Goal: Information Seeking & Learning: Learn about a topic

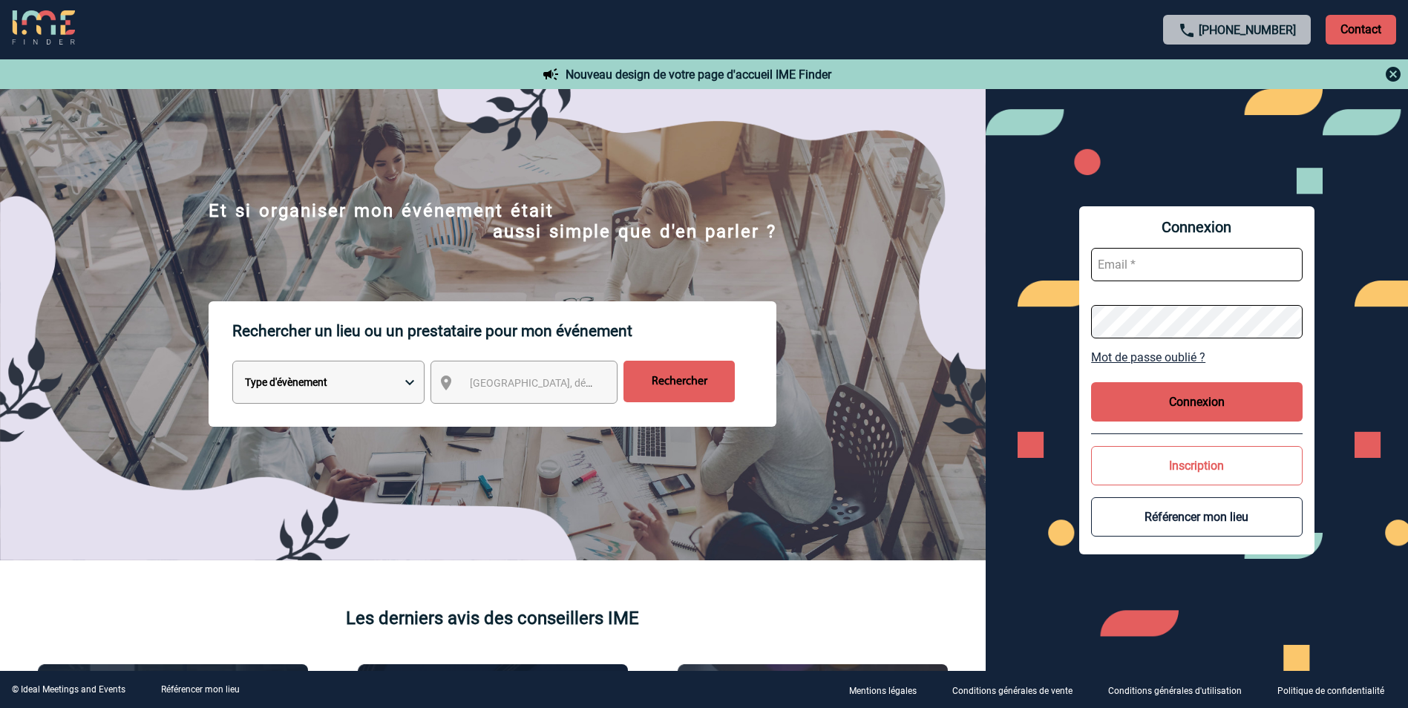
click at [1353, 26] on p "Contact" at bounding box center [1361, 30] width 71 height 30
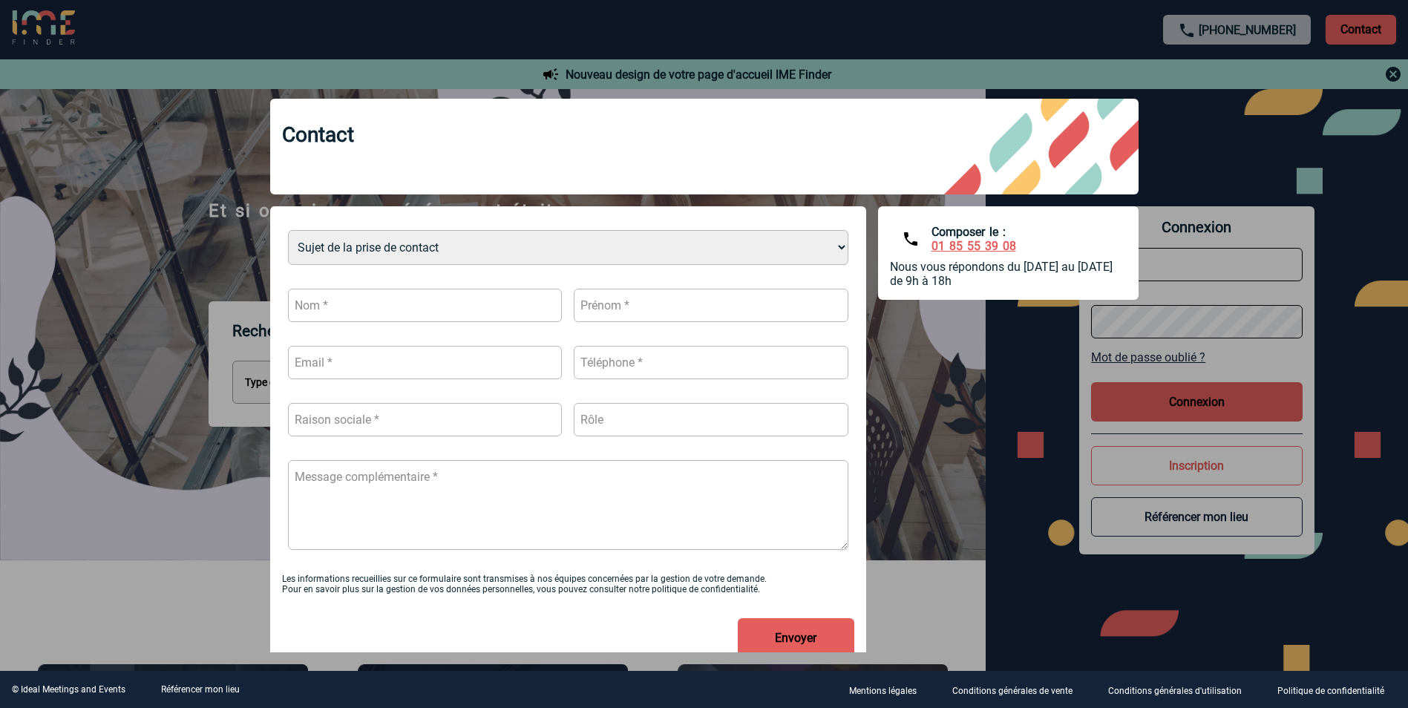
click at [1310, 177] on div at bounding box center [704, 354] width 1408 height 708
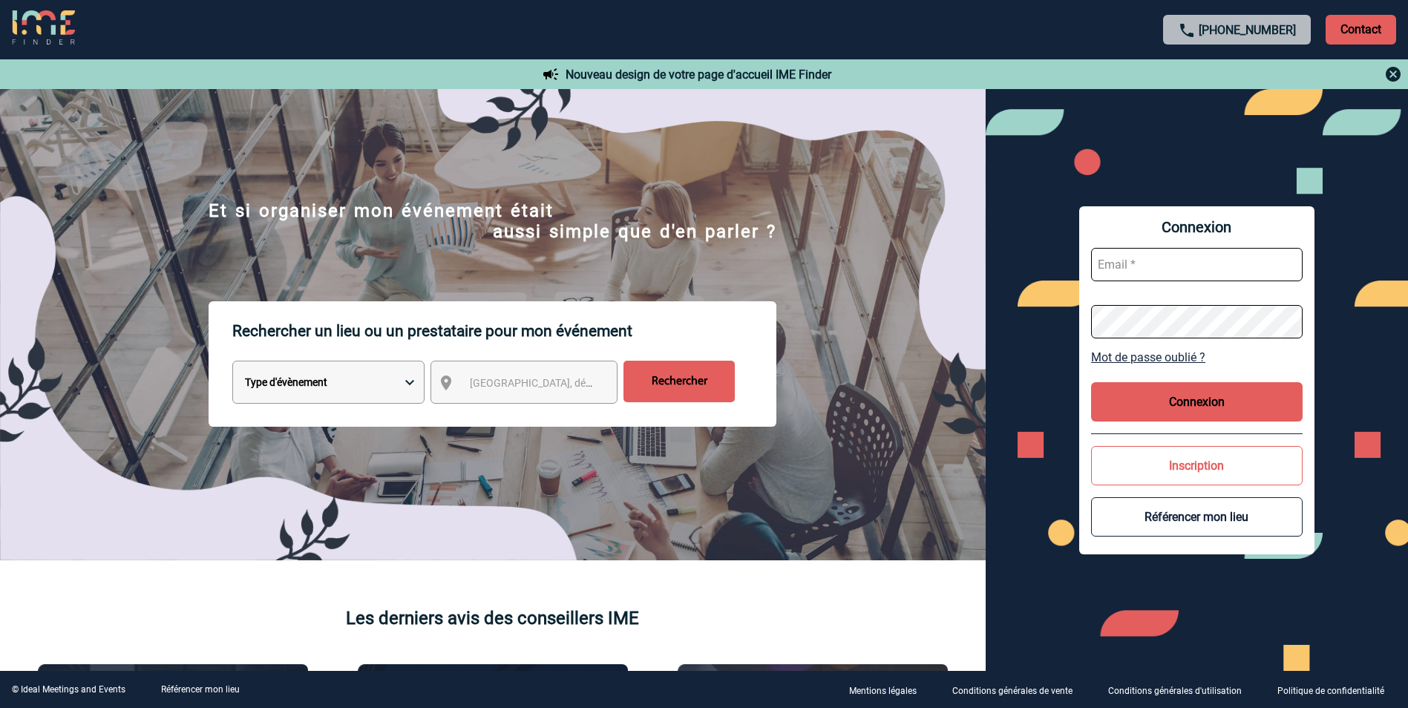
click at [355, 388] on select "Type d'évènement Séminaire avec nuitée Réunion Repas de groupe Team Building & …" at bounding box center [328, 382] width 192 height 43
select select "1"
click at [232, 363] on select "Type d'évènement Séminaire avec nuitée Réunion Repas de groupe Team Building & …" at bounding box center [328, 382] width 192 height 43
click at [489, 382] on span "Ville, département, région..." at bounding box center [573, 383] width 206 height 12
type input "bourges"
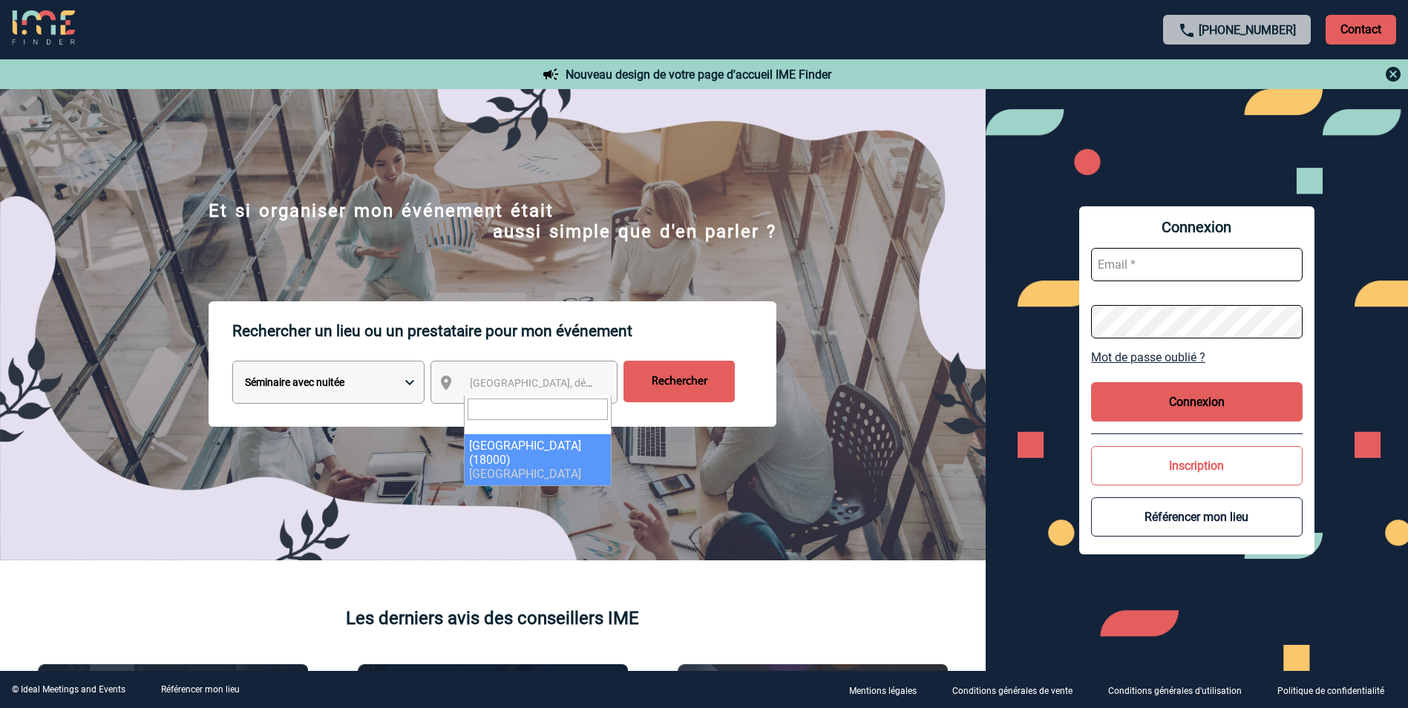
select select "2630"
click at [682, 377] on input "Rechercher" at bounding box center [679, 382] width 111 height 42
click at [399, 379] on select "Type d'évènement Séminaire avec nuitée Réunion Repas de groupe Team Building & …" at bounding box center [328, 382] width 192 height 43
select select "1"
click at [232, 363] on select "Type d'évènement Séminaire avec nuitée Réunion Repas de groupe Team Building & …" at bounding box center [328, 382] width 192 height 43
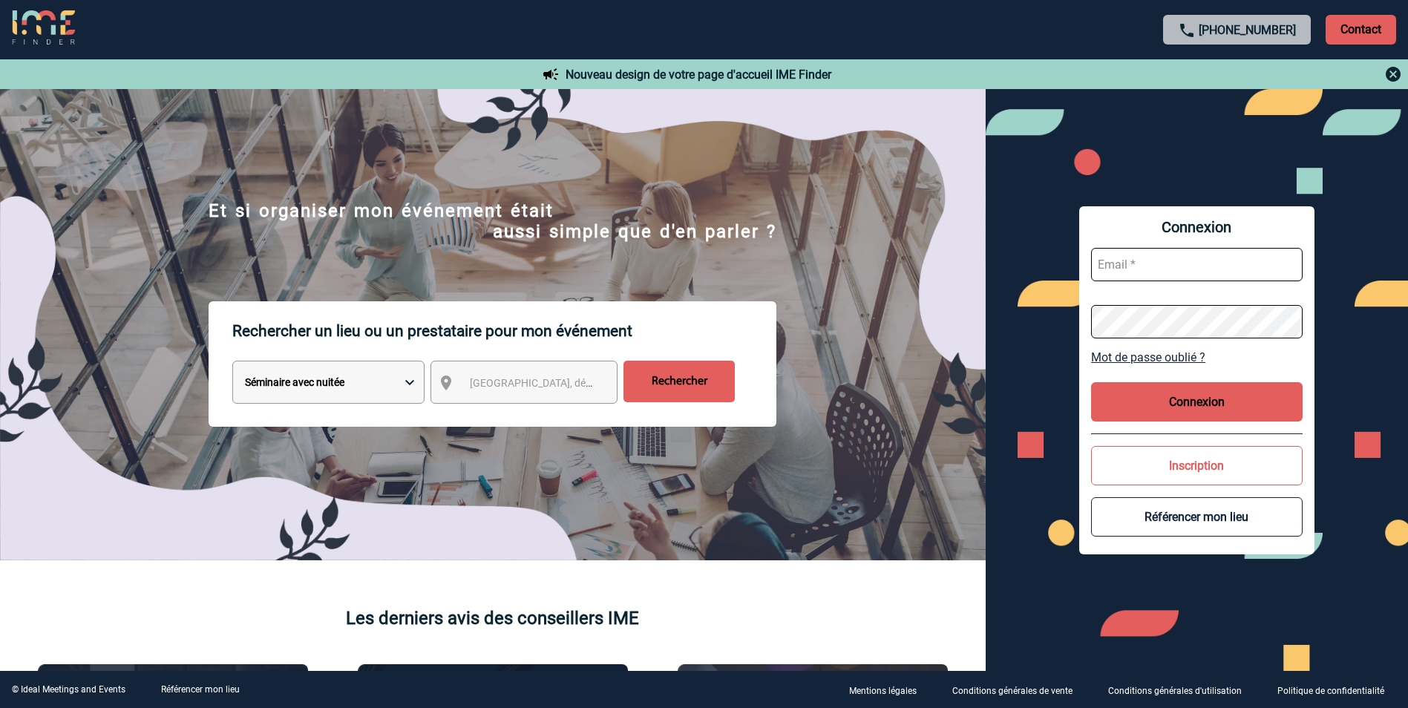
click at [537, 370] on div "Ville, département, région..." at bounding box center [524, 382] width 187 height 43
click at [534, 398] on div "Ville, département, région..." at bounding box center [524, 382] width 187 height 43
click at [533, 383] on span "Ville, département, région..." at bounding box center [573, 383] width 206 height 12
type input "bourges"
select select "2630"
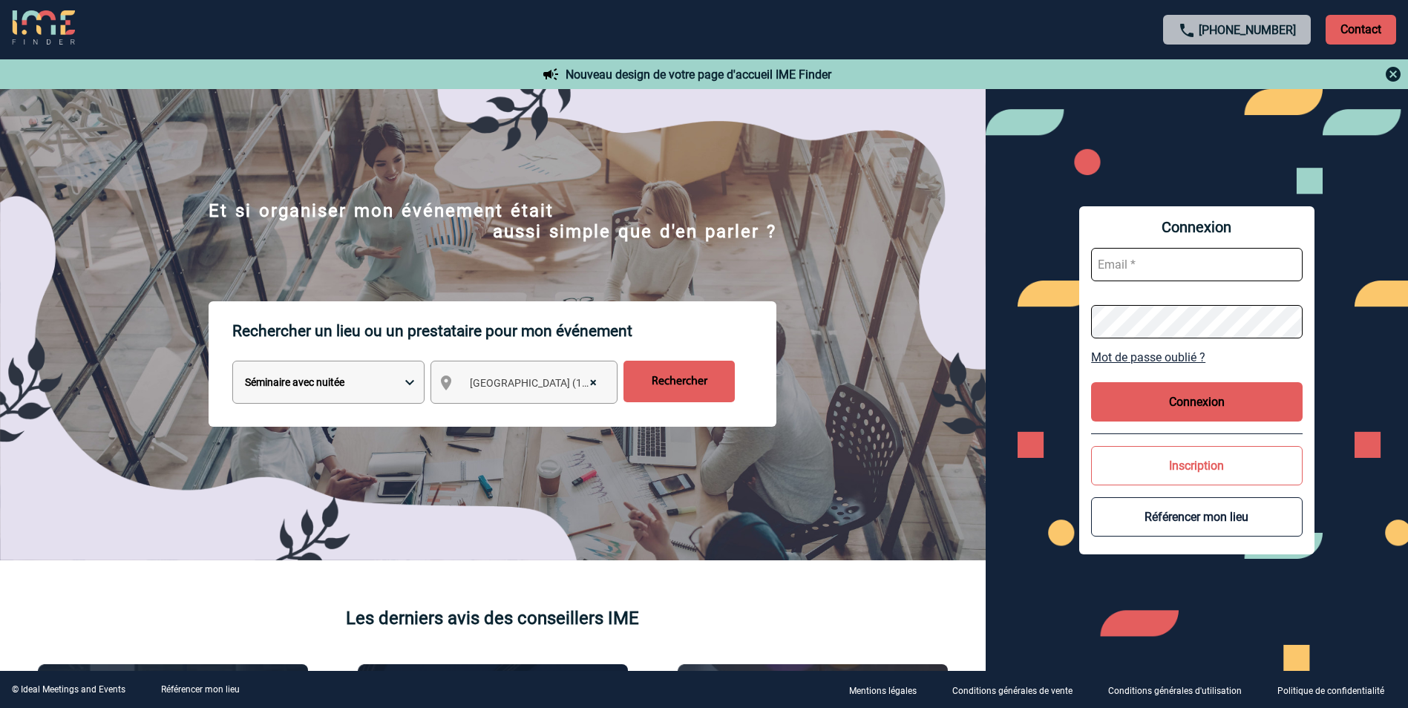
click at [1203, 267] on input "text" at bounding box center [1197, 264] width 212 height 33
click at [1140, 265] on input "text" at bounding box center [1197, 264] width 212 height 33
type input "charlotte.mithouard@knds.fr"
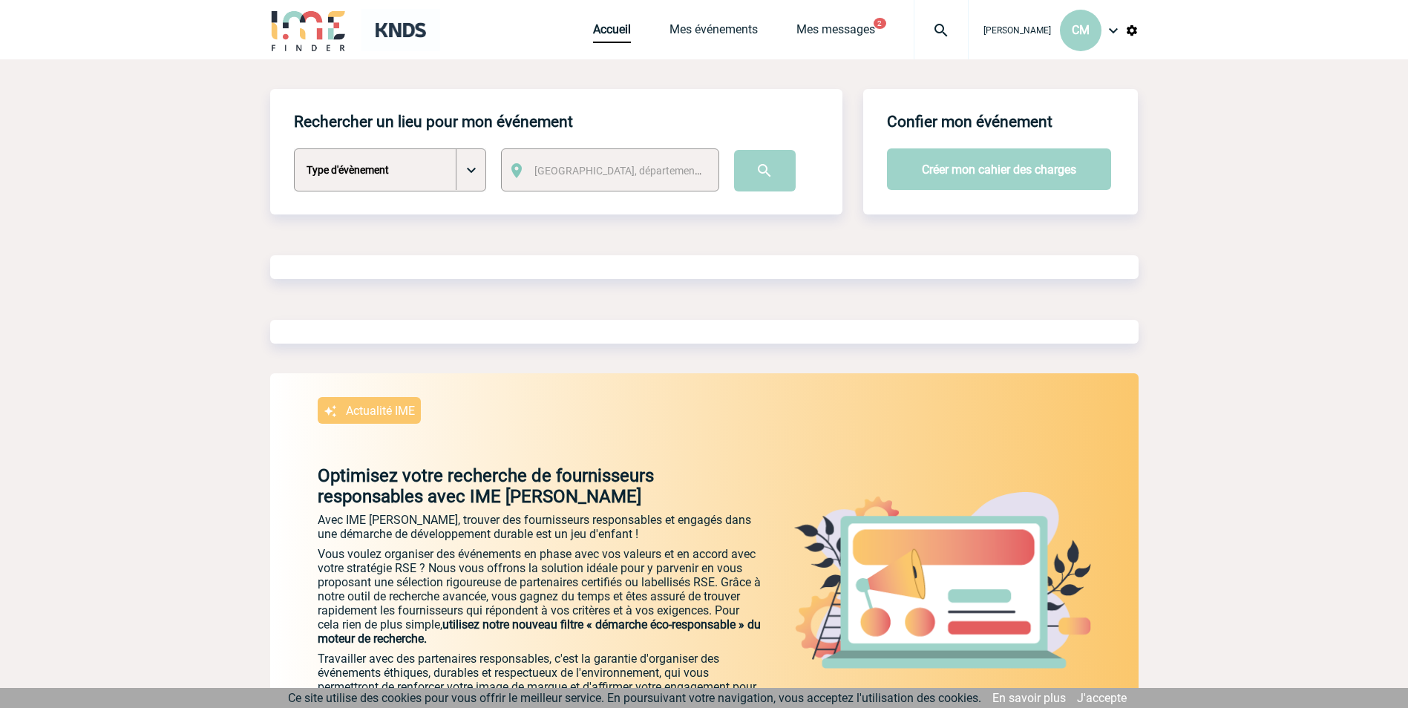
click at [460, 171] on select "Type d'évènement Séminaire avec nuitée Séminaire sans nuitée Repas de groupe Te…" at bounding box center [390, 169] width 192 height 43
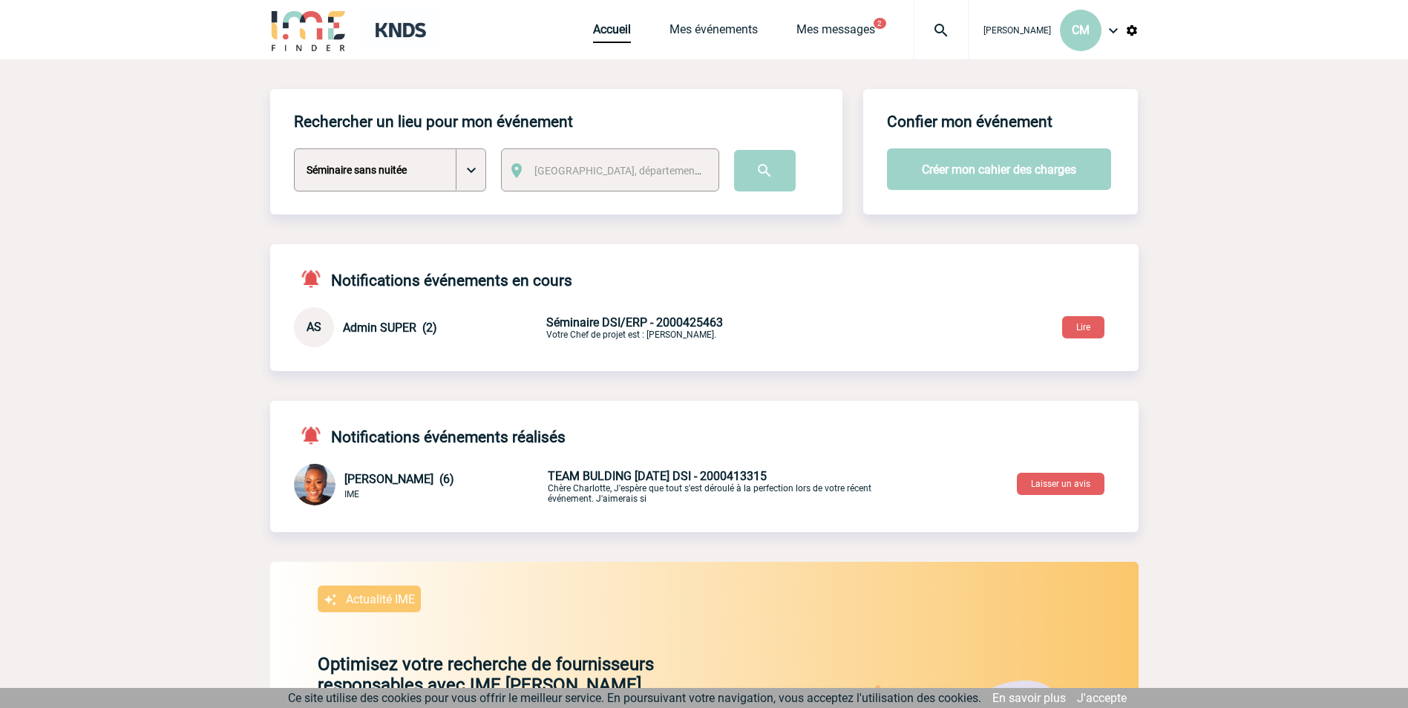
click at [294, 149] on select "Type d'évènement Séminaire avec nuitée Séminaire sans nuitée Repas de groupe Te…" at bounding box center [390, 169] width 192 height 43
click at [471, 169] on select "Type d'évènement Séminaire avec nuitée Séminaire sans nuitée Repas de groupe Te…" at bounding box center [390, 169] width 192 height 43
select select "1"
click at [294, 149] on select "Type d'évènement Séminaire avec nuitée Séminaire sans nuitée Repas de groupe Te…" at bounding box center [390, 169] width 192 height 43
click at [592, 174] on span "Ville, département, région..." at bounding box center [638, 171] width 206 height 12
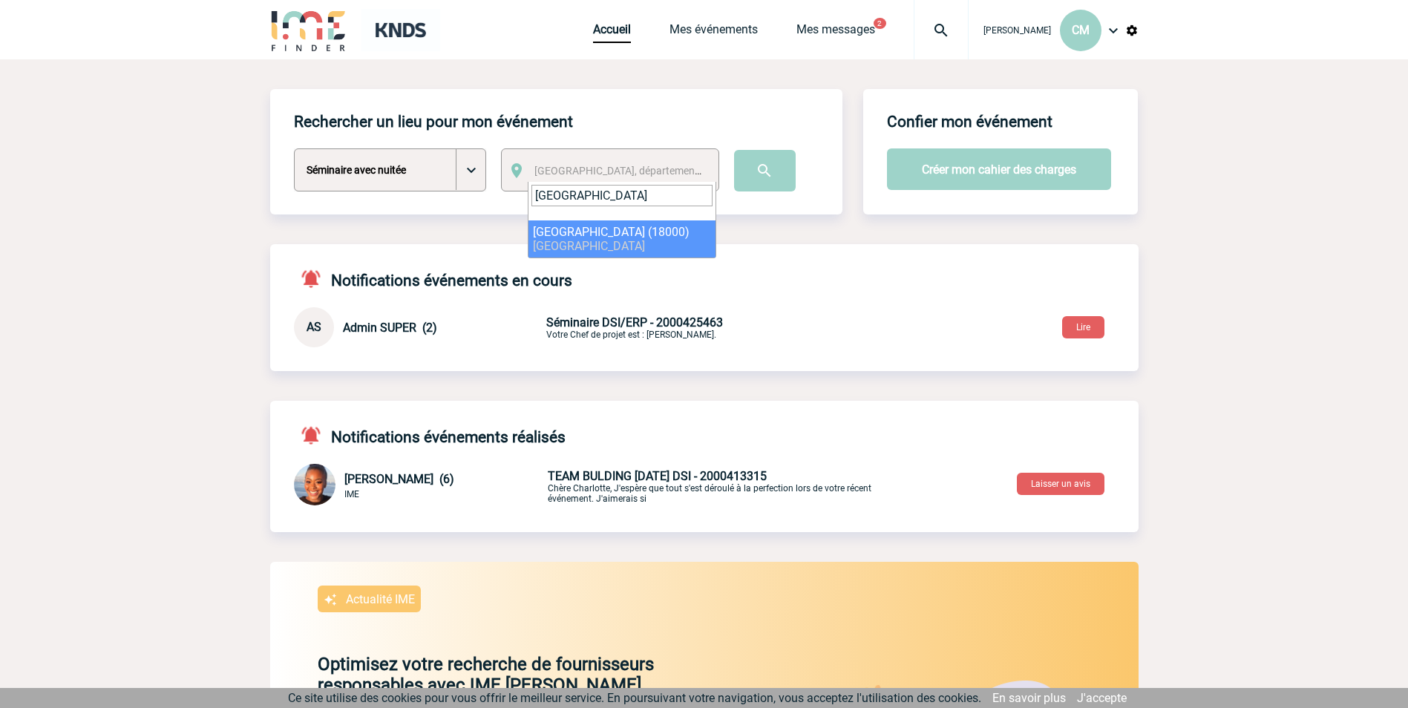
type input "bourges"
select select "2630"
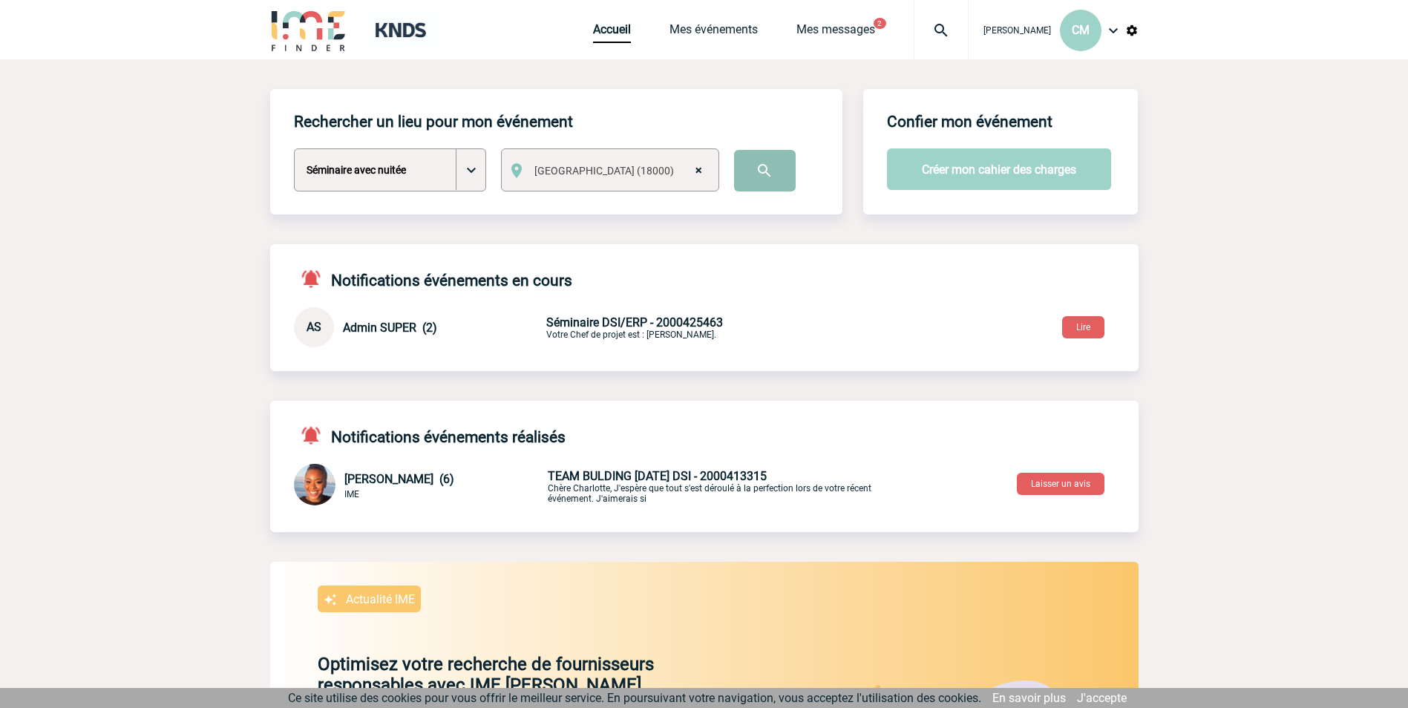
click at [788, 172] on input "image" at bounding box center [765, 171] width 62 height 42
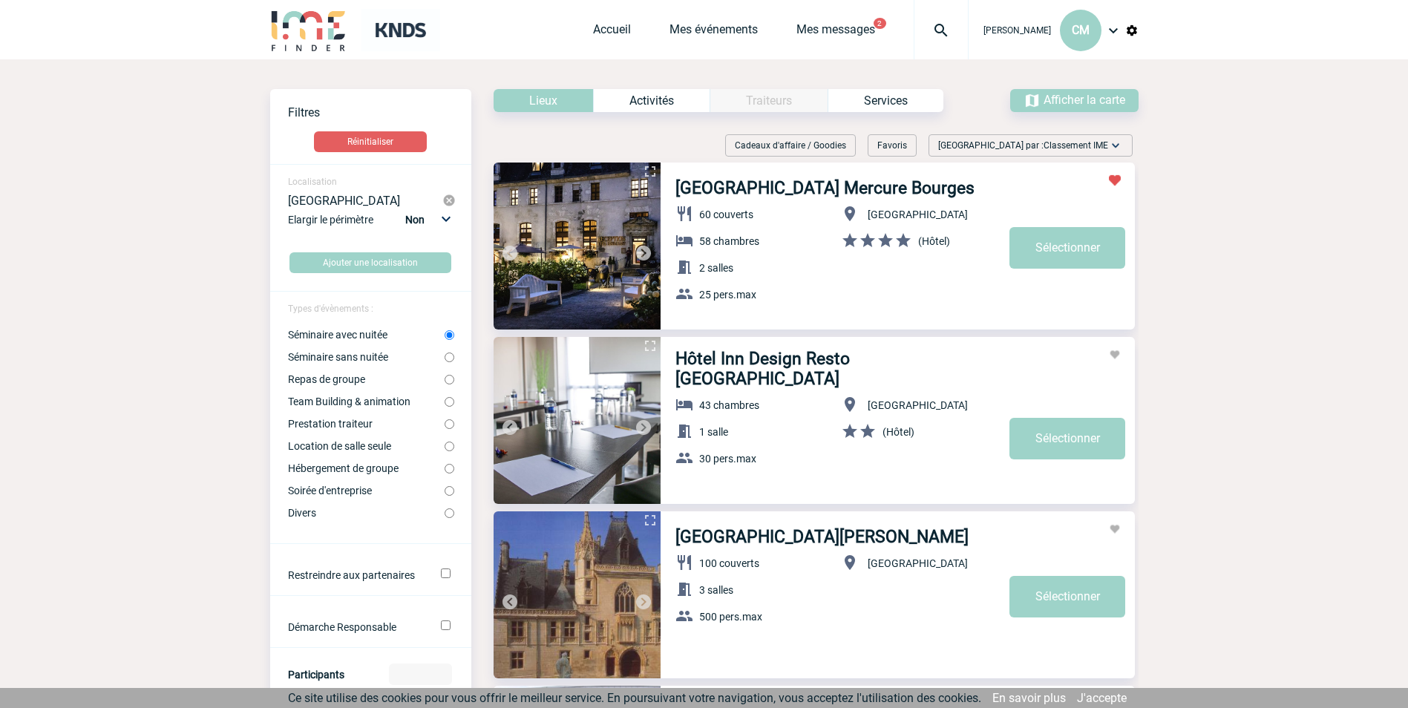
click at [856, 143] on div "Cadeaux d'affaire / Goodies" at bounding box center [790, 145] width 131 height 22
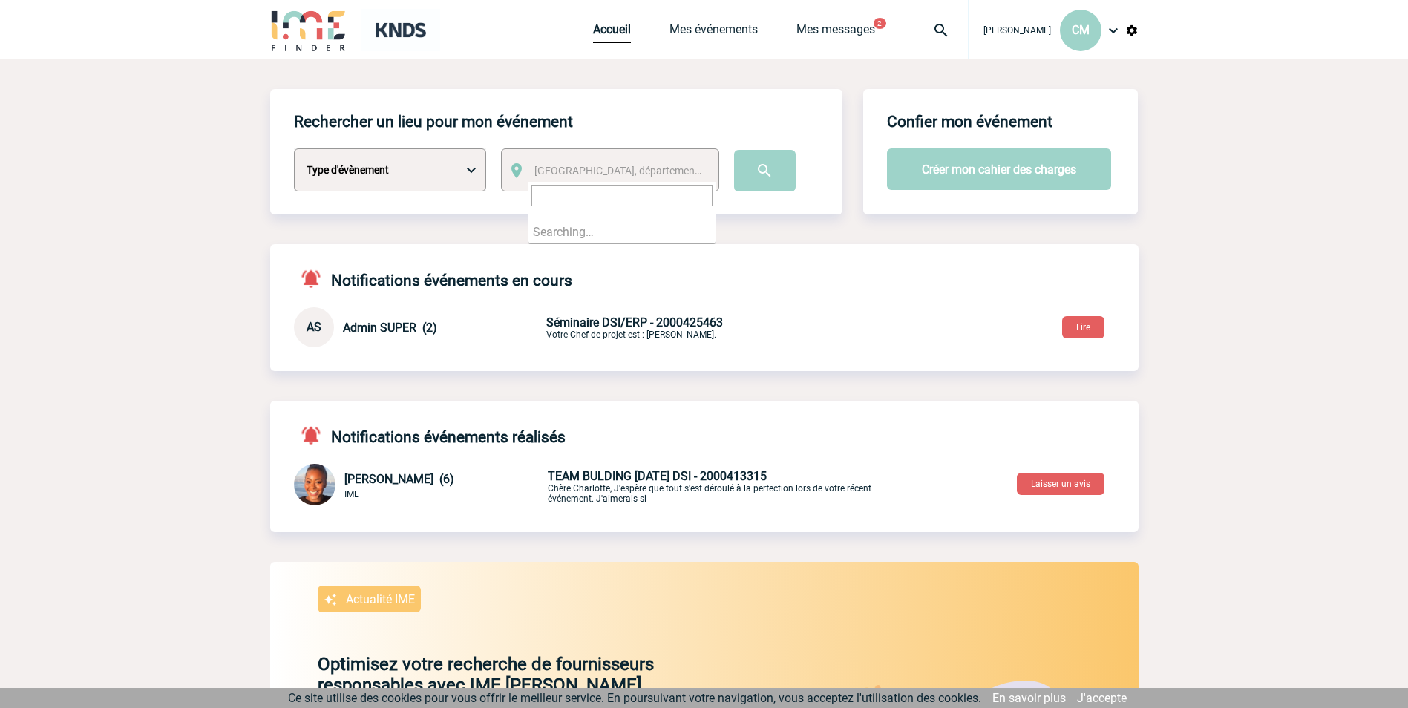
click at [625, 168] on span "Ville, département, région..." at bounding box center [638, 171] width 206 height 12
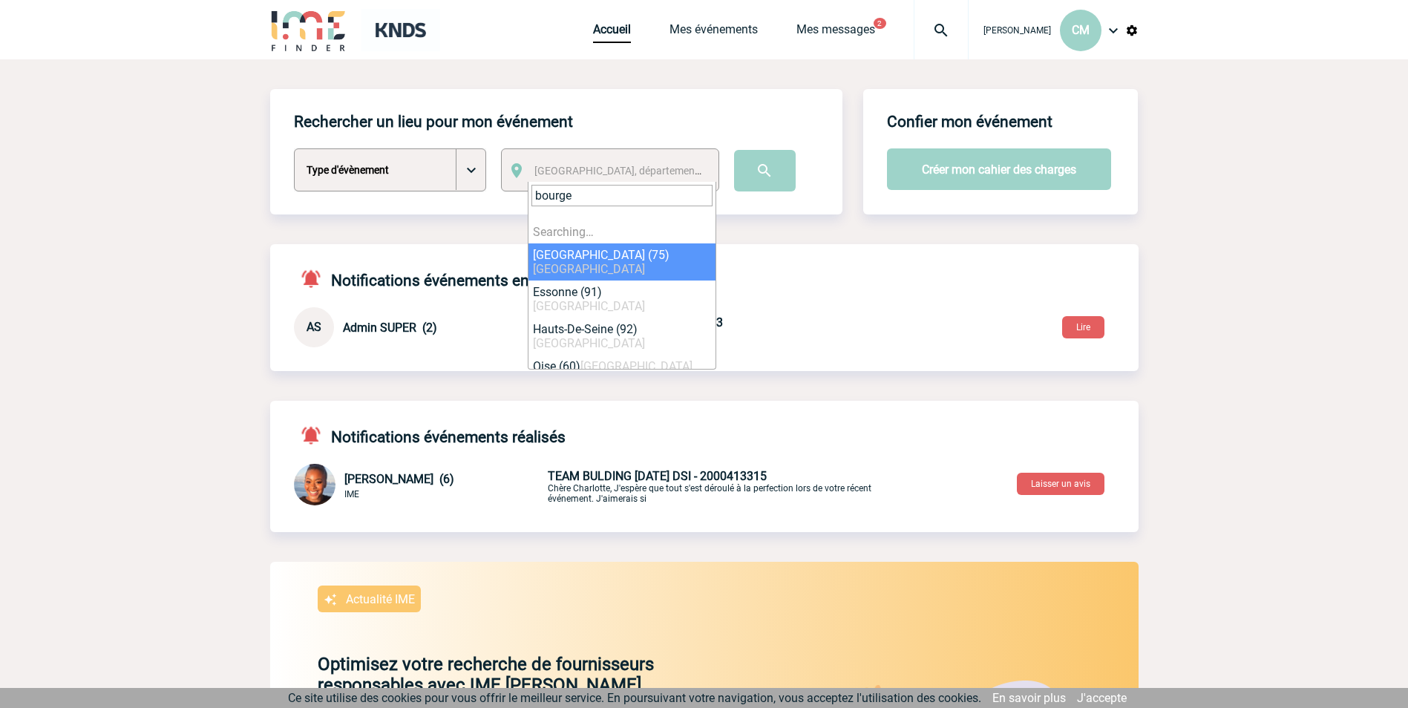
type input "bourges"
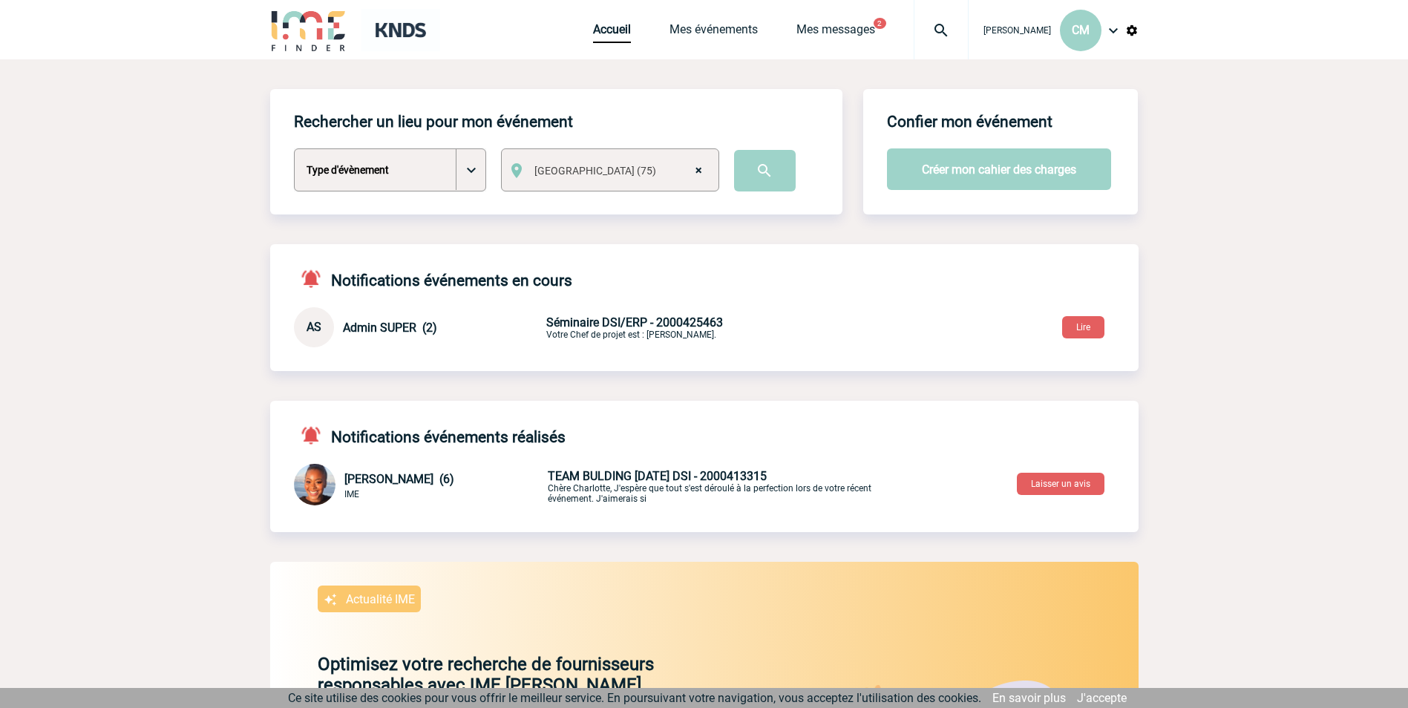
click at [572, 174] on span "× Paris (75)" at bounding box center [623, 170] width 189 height 21
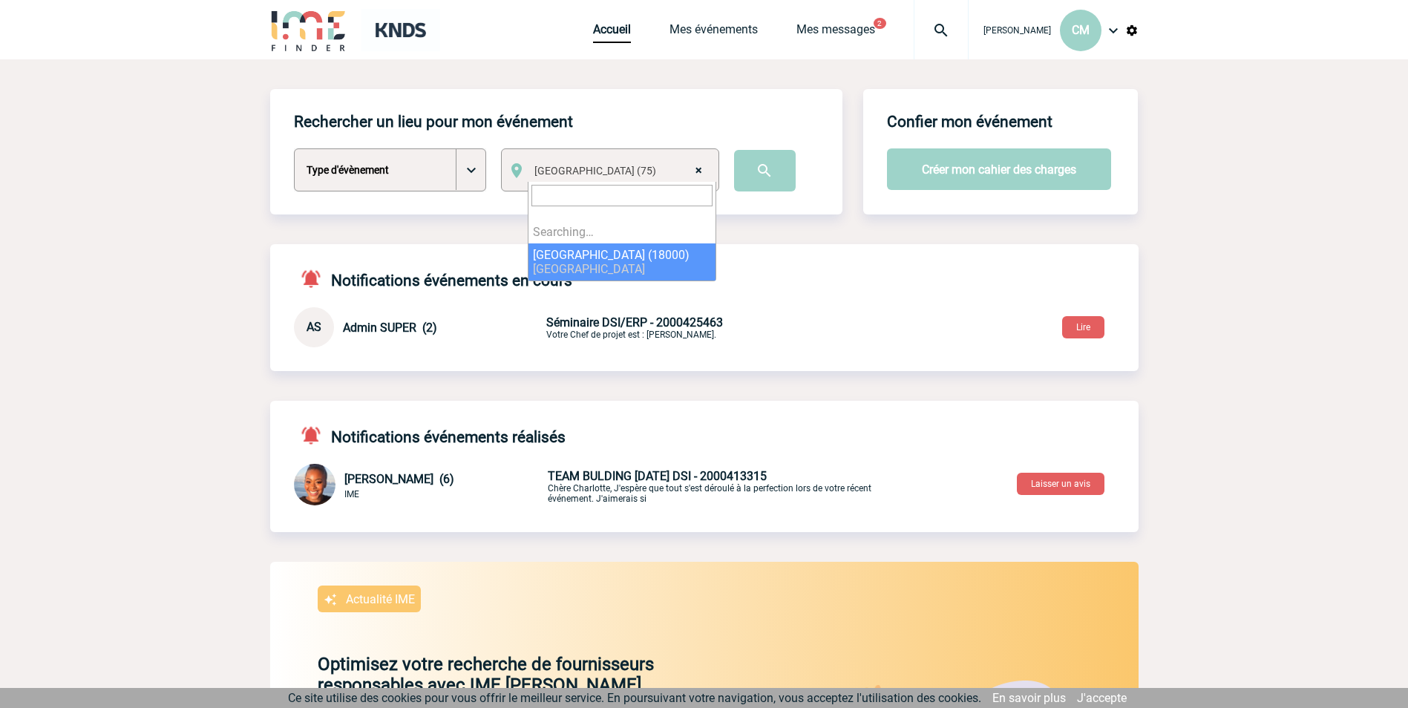
select select "63"
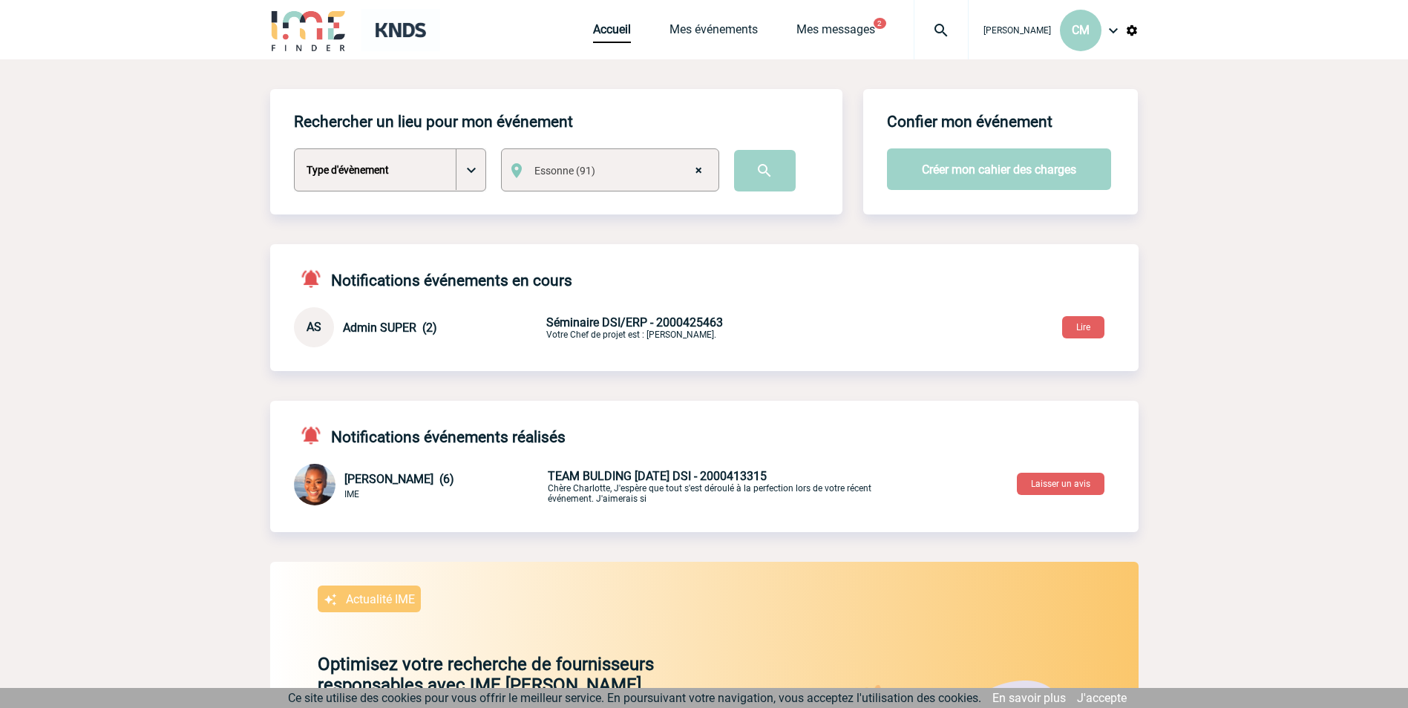
select select
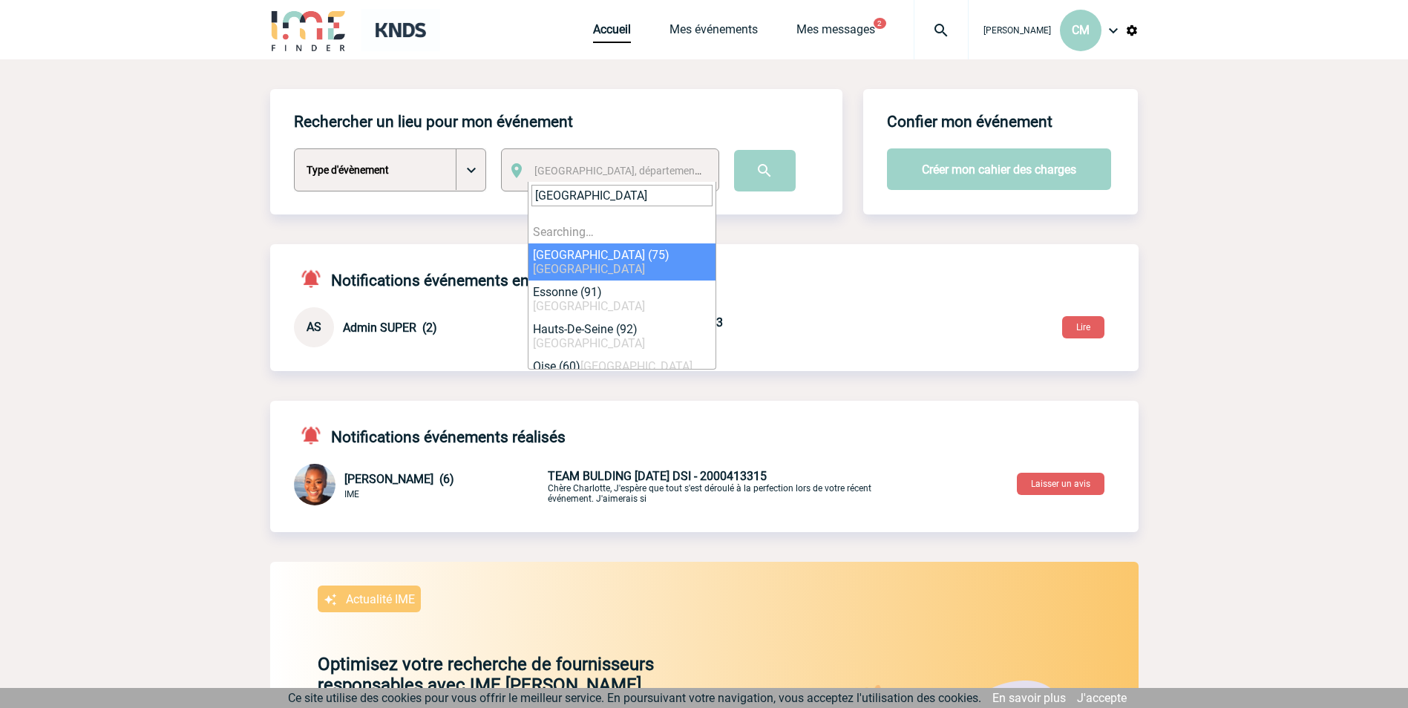
type input "bourges"
select select "3"
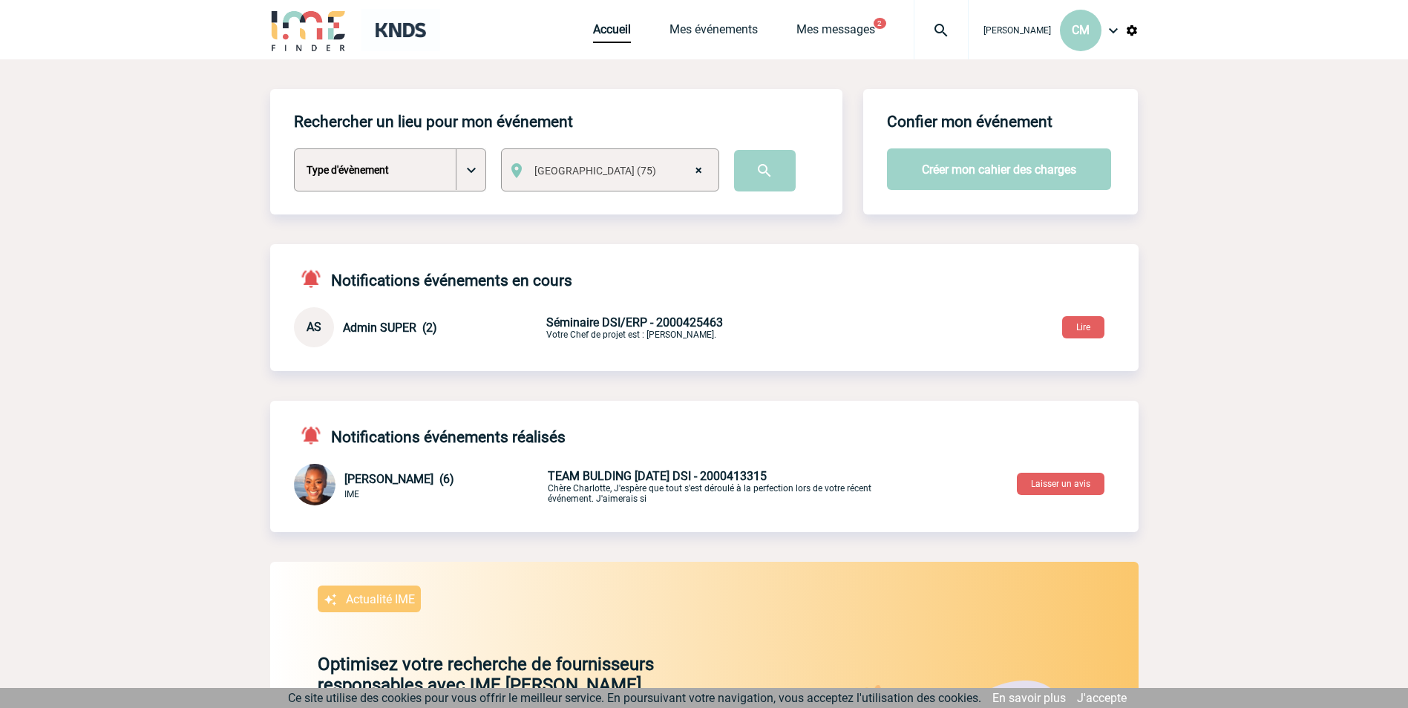
click at [706, 169] on span "× Paris (75)" at bounding box center [623, 170] width 189 height 21
type input "bourges"
select select "2630"
click at [770, 174] on input "image" at bounding box center [765, 171] width 62 height 42
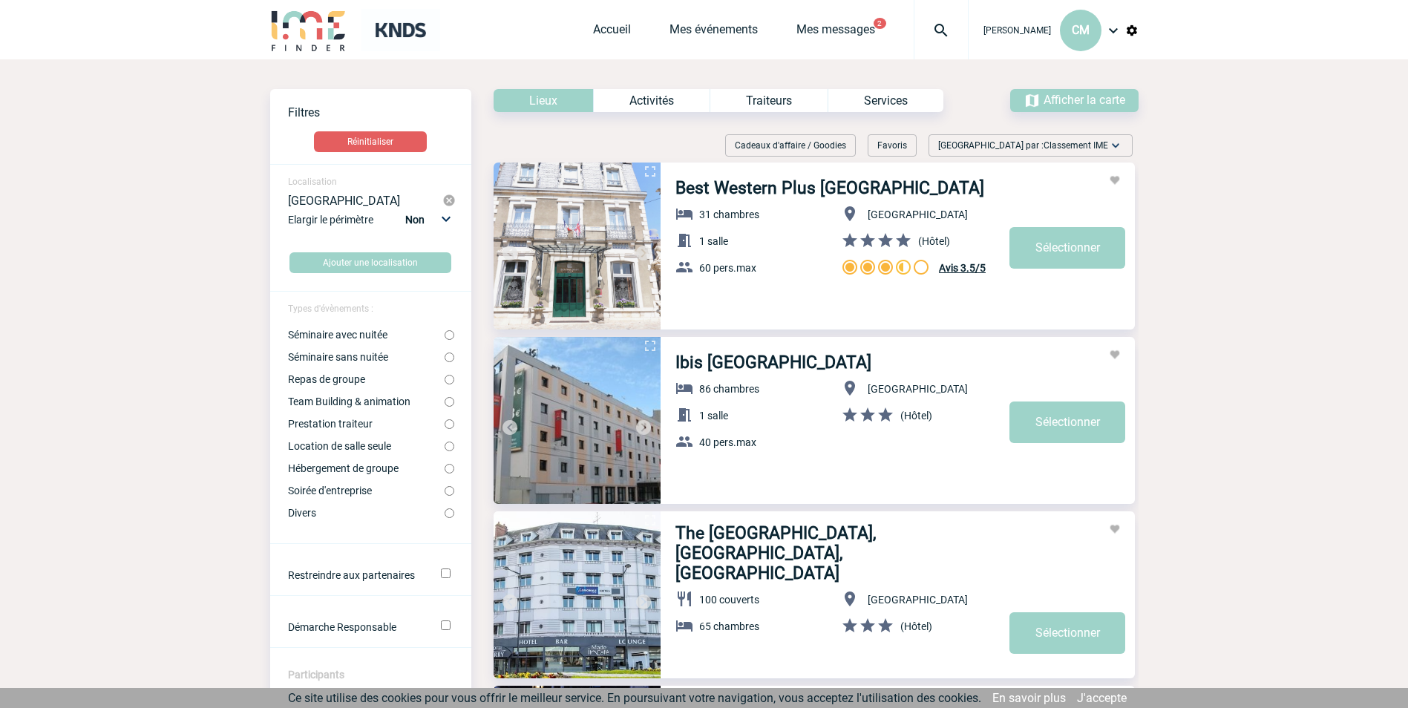
click at [451, 337] on input "Séminaire avec nuitée" at bounding box center [450, 335] width 10 height 10
radio input "true"
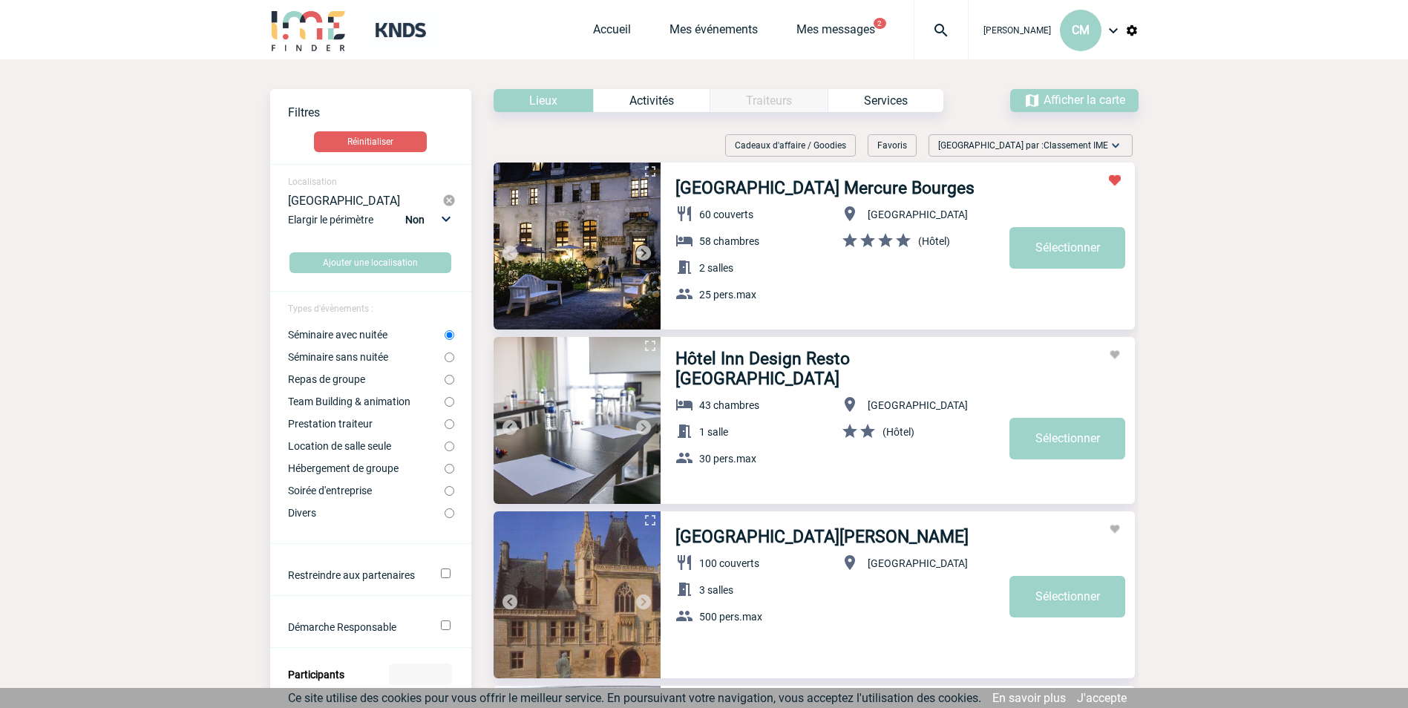
click at [641, 258] on img at bounding box center [644, 253] width 18 height 18
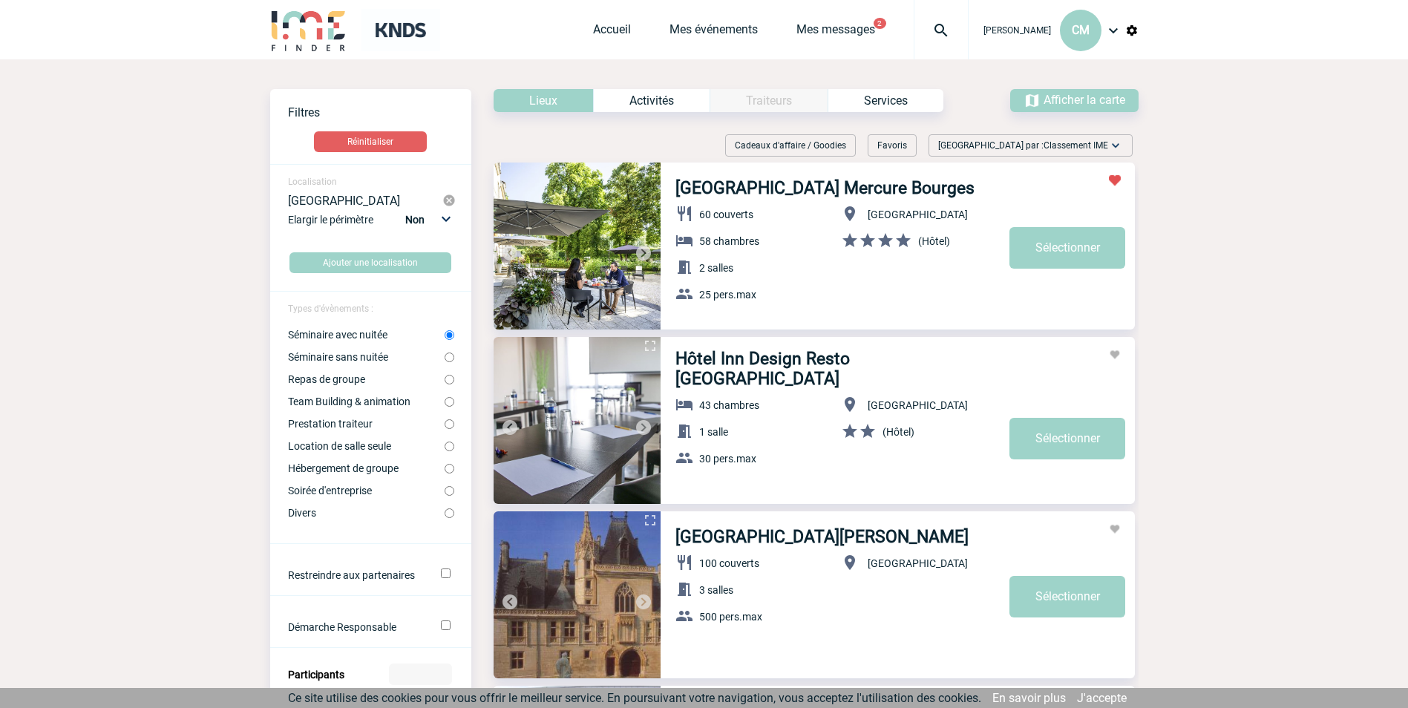
click at [643, 254] on img at bounding box center [644, 253] width 18 height 18
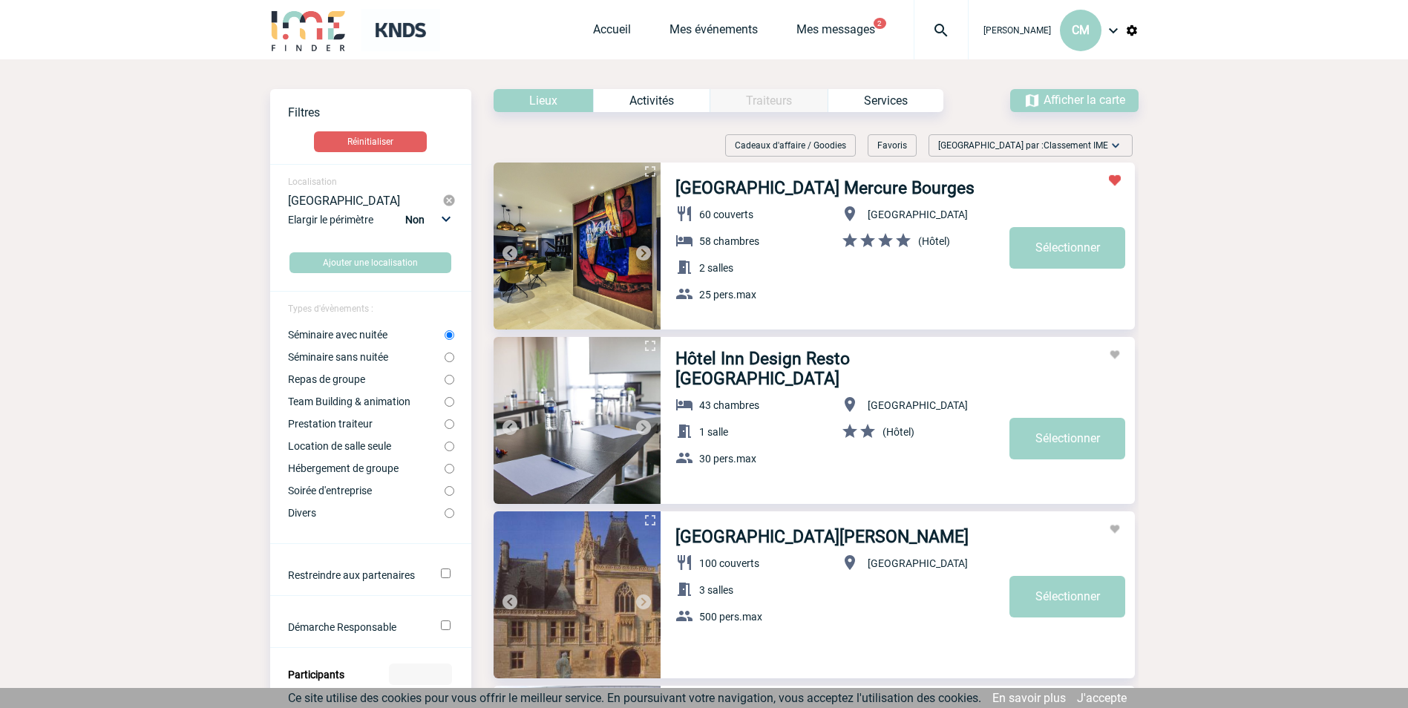
click at [643, 254] on img at bounding box center [644, 253] width 18 height 18
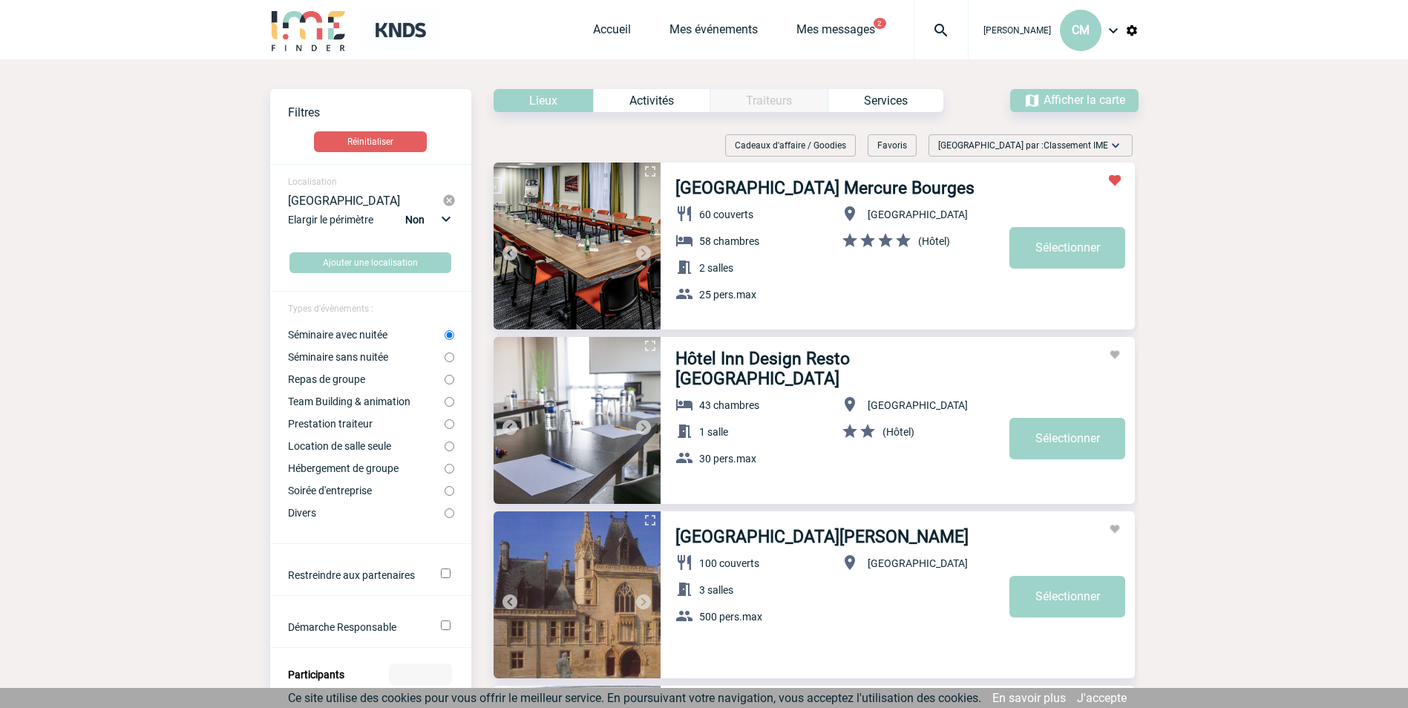
click at [643, 254] on img at bounding box center [644, 253] width 18 height 18
